Goal: Transaction & Acquisition: Purchase product/service

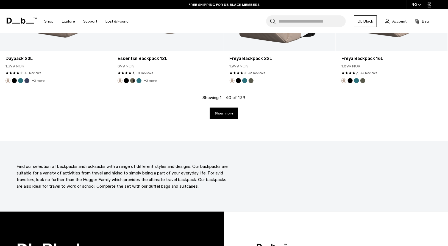
scroll to position [1728, 0]
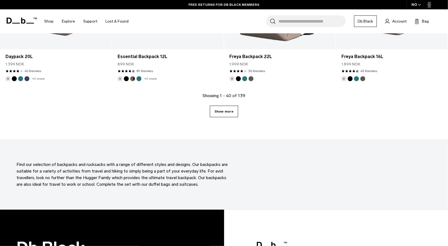
click at [223, 113] on link "Show more" at bounding box center [224, 111] width 28 height 12
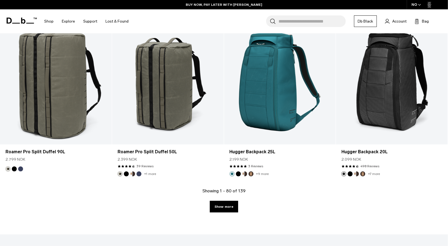
scroll to position [3306, 0]
click at [218, 213] on div "Showing 1 - 80 of 139 Show more" at bounding box center [224, 210] width 448 height 47
click at [225, 209] on link "Show more" at bounding box center [224, 207] width 28 height 12
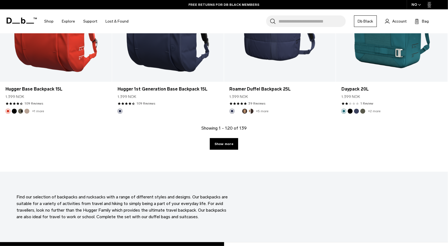
scroll to position [5041, 0]
click at [223, 144] on link "Show more" at bounding box center [224, 144] width 28 height 12
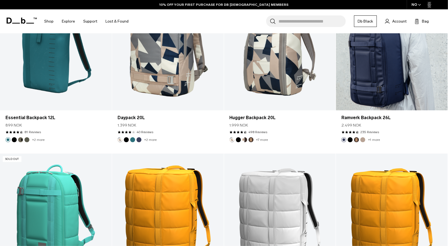
scroll to position [5514, 0]
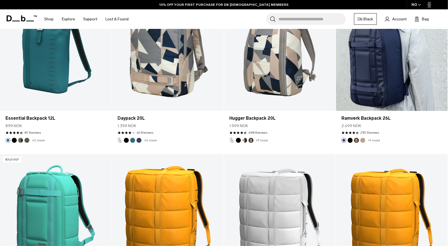
click at [411, 58] on link "Ramverk Backpack 26L" at bounding box center [392, 49] width 112 height 124
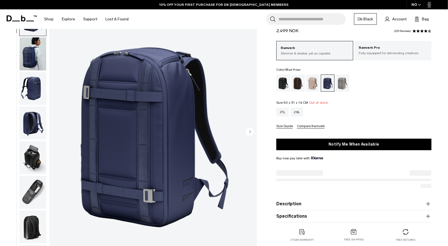
scroll to position [38, 0]
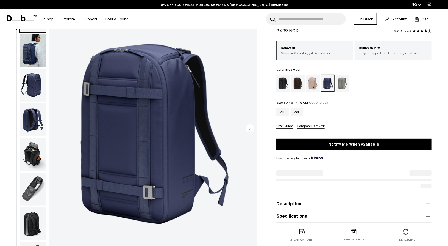
click at [252, 127] on circle "Next slide" at bounding box center [250, 128] width 8 height 8
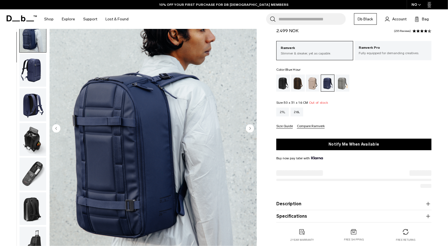
scroll to position [16, 0]
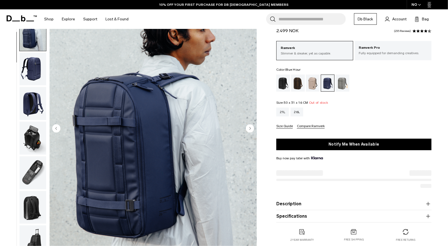
click at [252, 127] on circle "Next slide" at bounding box center [250, 128] width 8 height 8
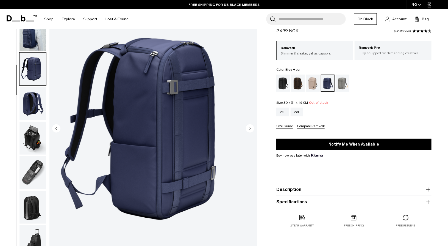
scroll to position [0, 0]
click at [252, 128] on circle "Next slide" at bounding box center [250, 128] width 8 height 8
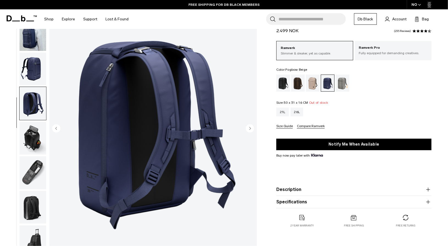
click at [313, 87] on div "Fogbow Beige" at bounding box center [313, 82] width 14 height 17
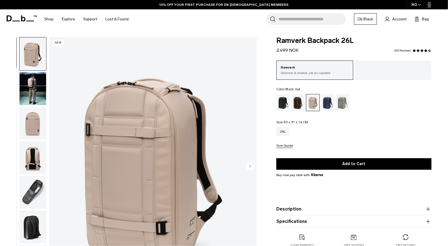
click at [282, 101] on div "Black Out" at bounding box center [283, 102] width 14 height 17
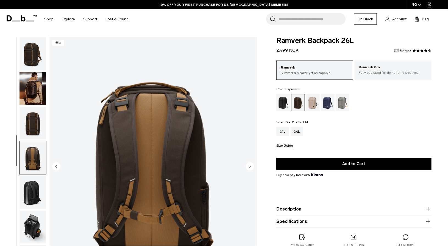
click at [250, 167] on icon "Next slide" at bounding box center [249, 166] width 1 height 2
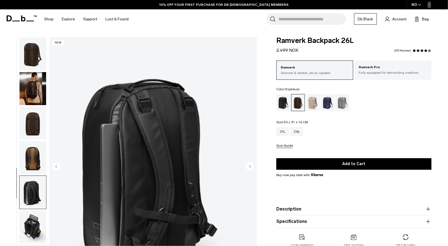
scroll to position [16, 0]
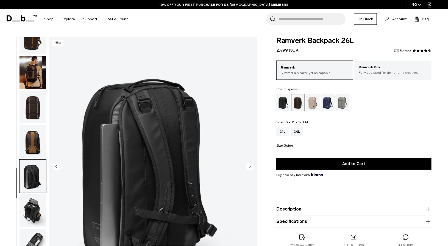
click at [250, 167] on icon "Next slide" at bounding box center [249, 166] width 1 height 2
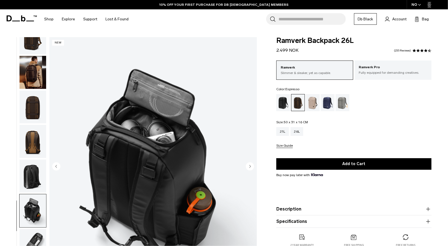
click at [250, 167] on icon "Next slide" at bounding box center [249, 166] width 1 height 2
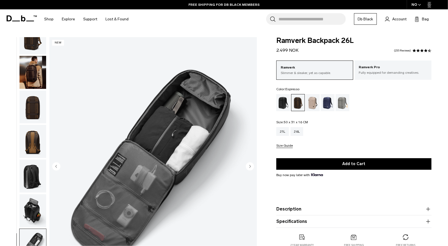
click at [58, 166] on circle "Previous slide" at bounding box center [56, 166] width 8 height 8
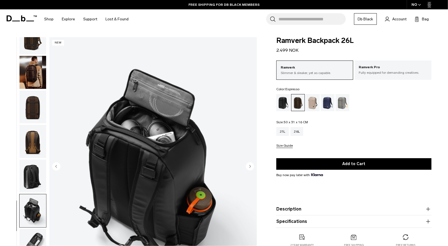
click at [58, 166] on circle "Previous slide" at bounding box center [56, 166] width 8 height 8
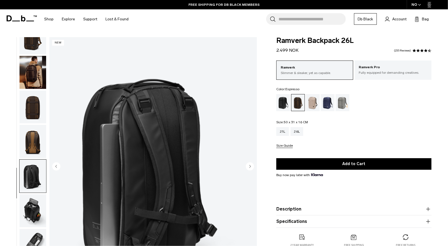
click at [248, 164] on circle "Next slide" at bounding box center [250, 166] width 8 height 8
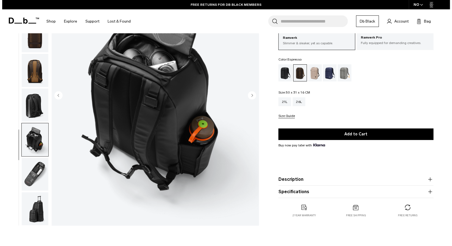
scroll to position [62, 0]
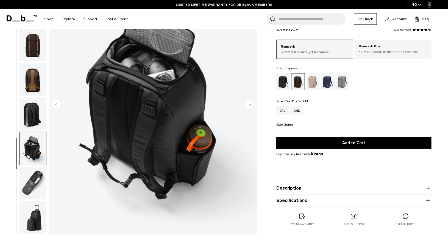
click at [251, 100] on circle "Next slide" at bounding box center [250, 104] width 8 height 8
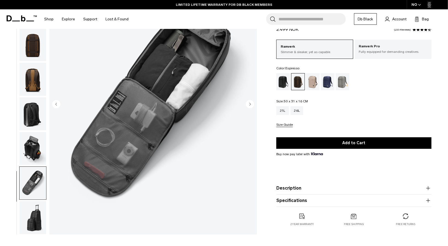
click at [251, 100] on circle "Next slide" at bounding box center [250, 104] width 8 height 8
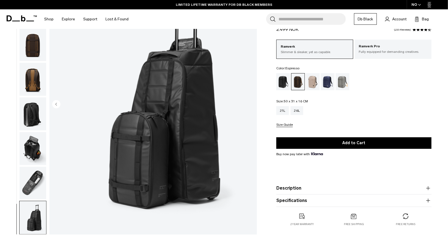
click at [251, 100] on img "8 / 8" at bounding box center [152, 104] width 207 height 259
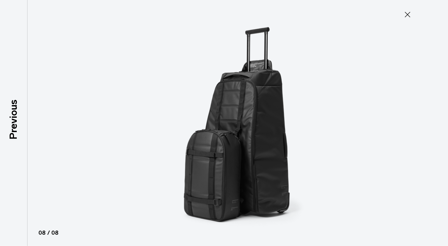
scroll to position [13, 0]
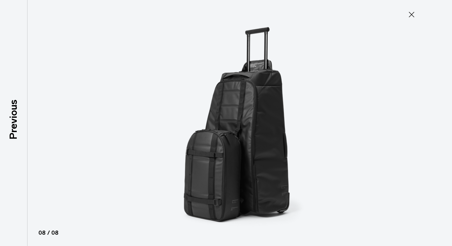
click at [415, 13] on icon at bounding box center [411, 14] width 9 height 9
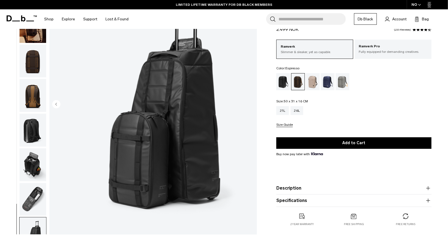
scroll to position [0, 0]
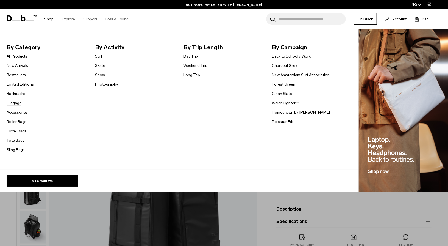
click at [18, 103] on link "Luggage" at bounding box center [14, 103] width 15 height 6
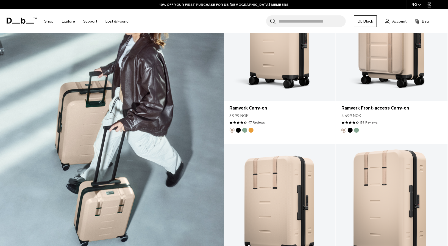
scroll to position [841, 0]
